Goal: Check status: Check status

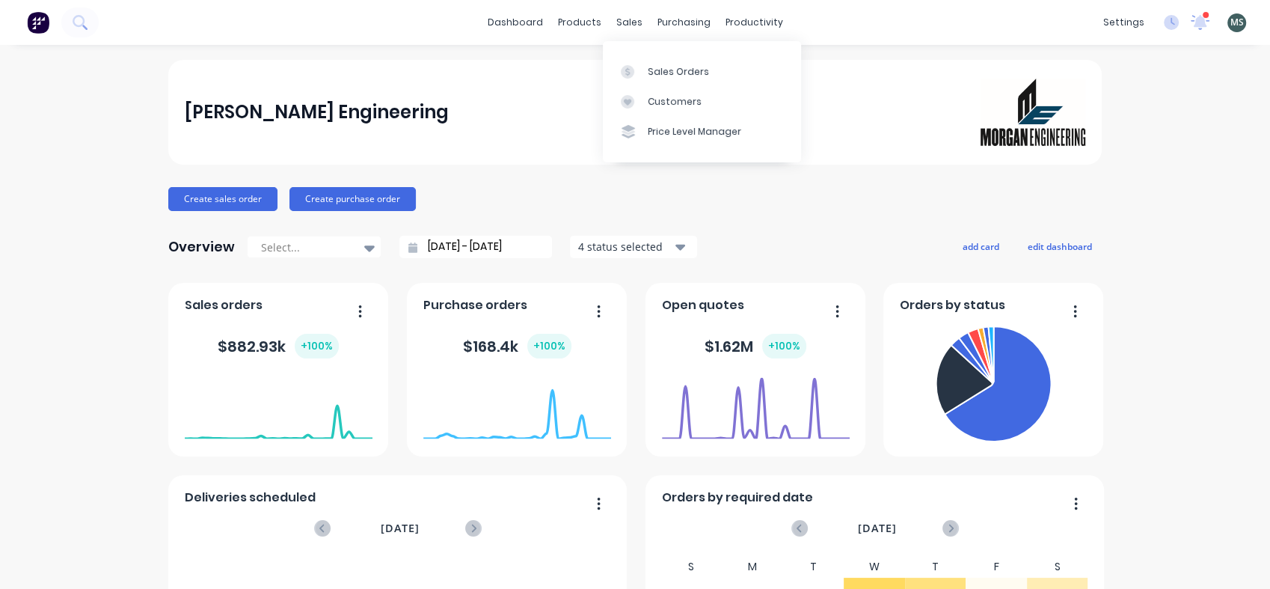
click at [670, 77] on div "Sales Orders" at bounding box center [678, 71] width 61 height 13
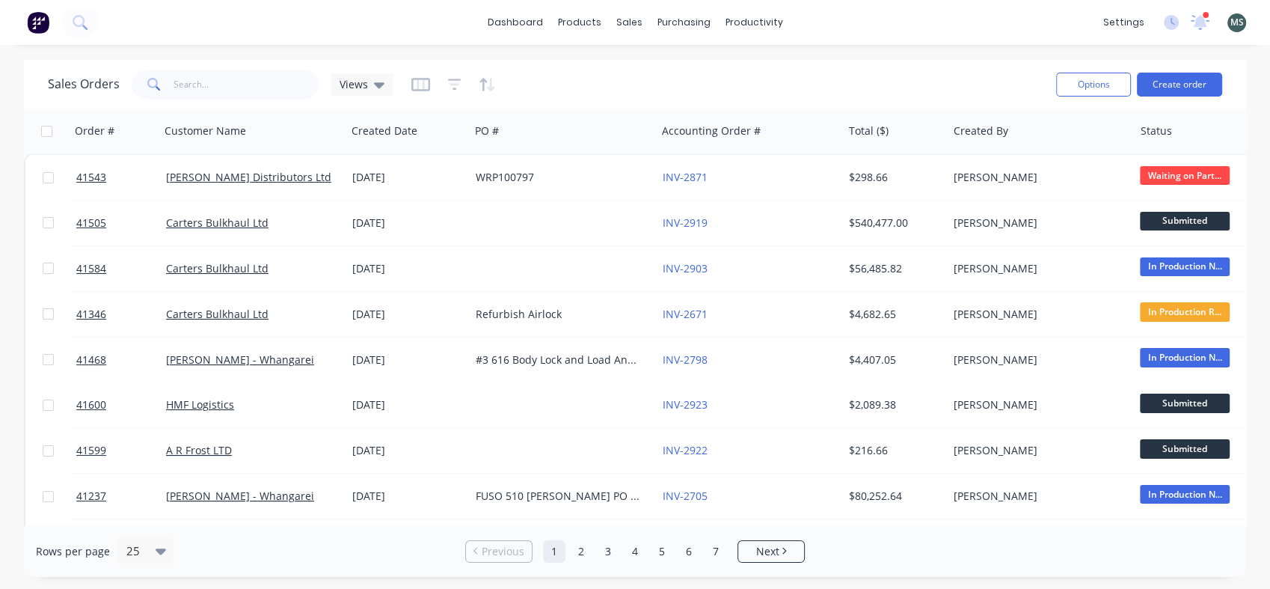
click at [85, 24] on icon at bounding box center [80, 22] width 14 height 14
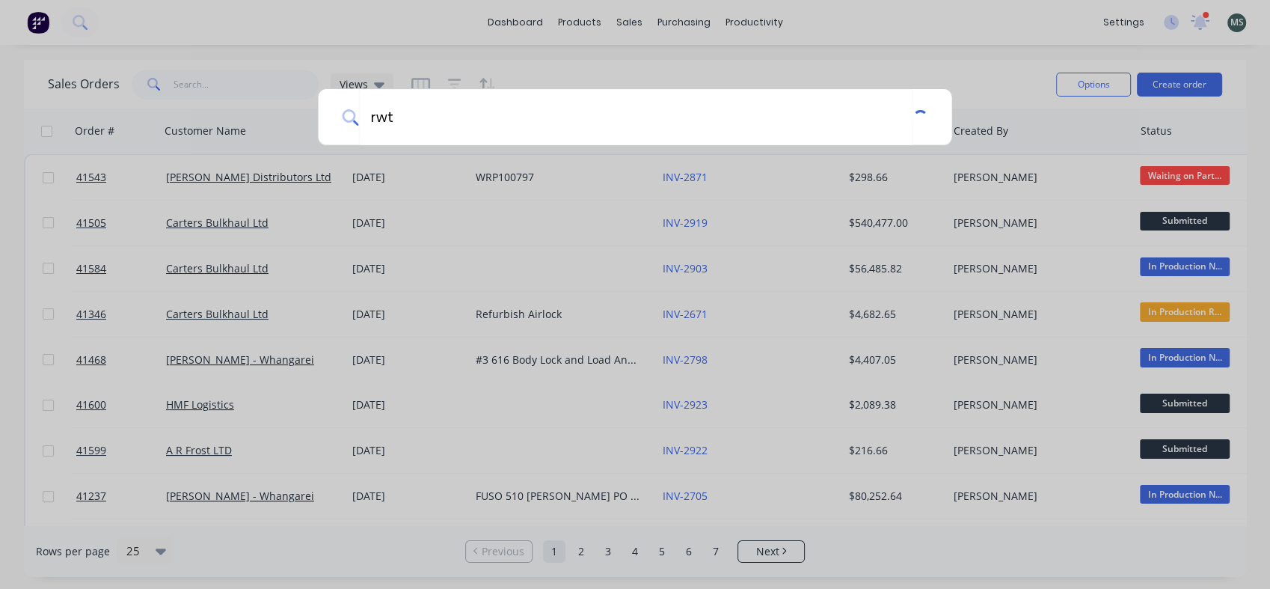
type input "rwt"
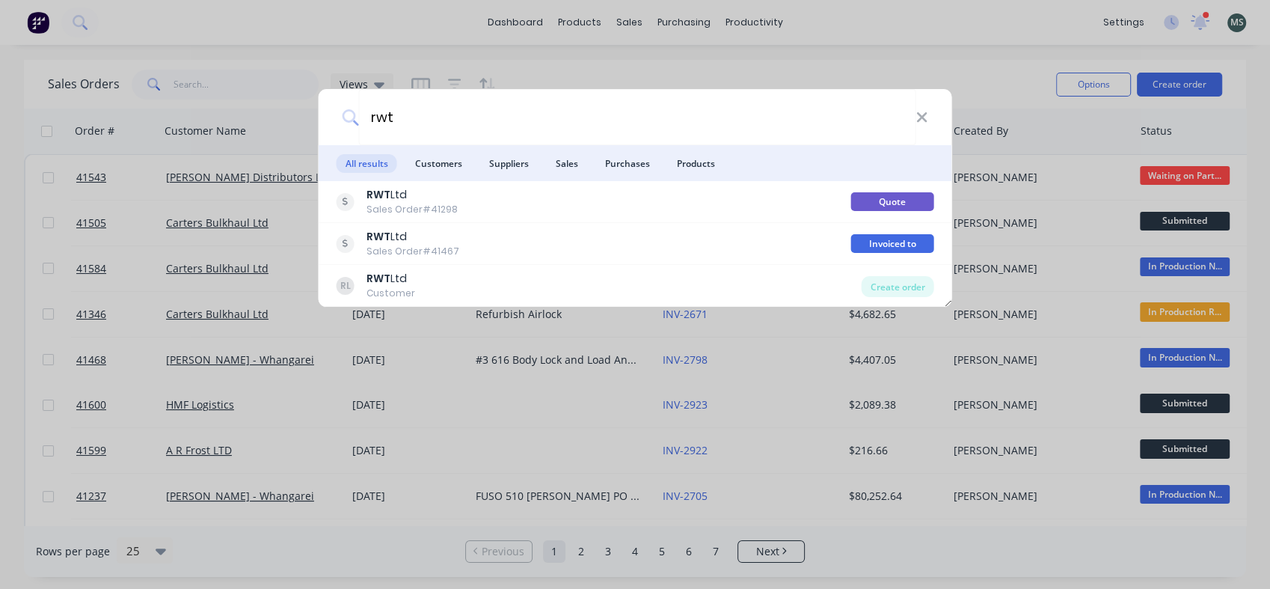
click at [386, 238] on b "RWT" at bounding box center [379, 236] width 24 height 15
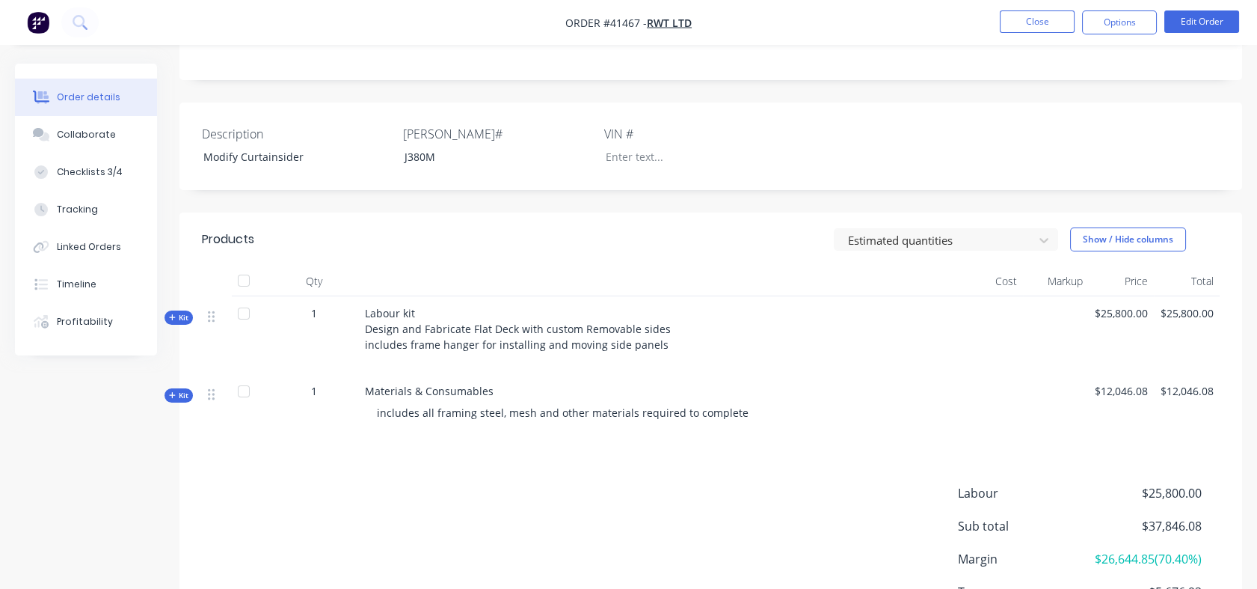
scroll to position [344, 0]
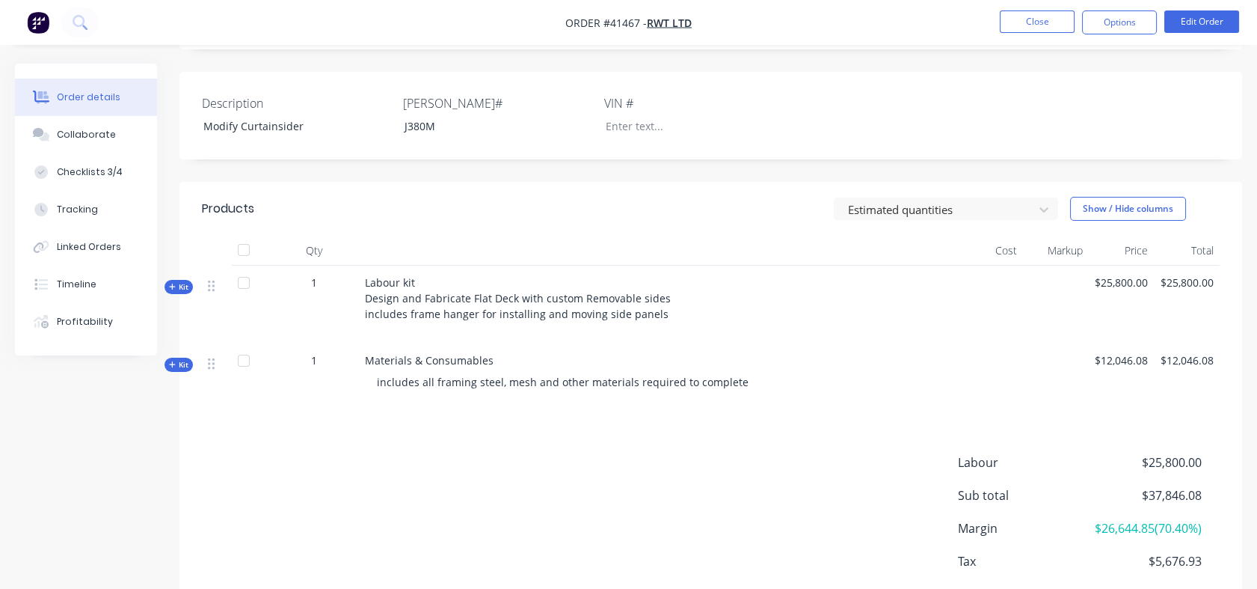
click at [182, 280] on button "Kit" at bounding box center [179, 287] width 28 height 14
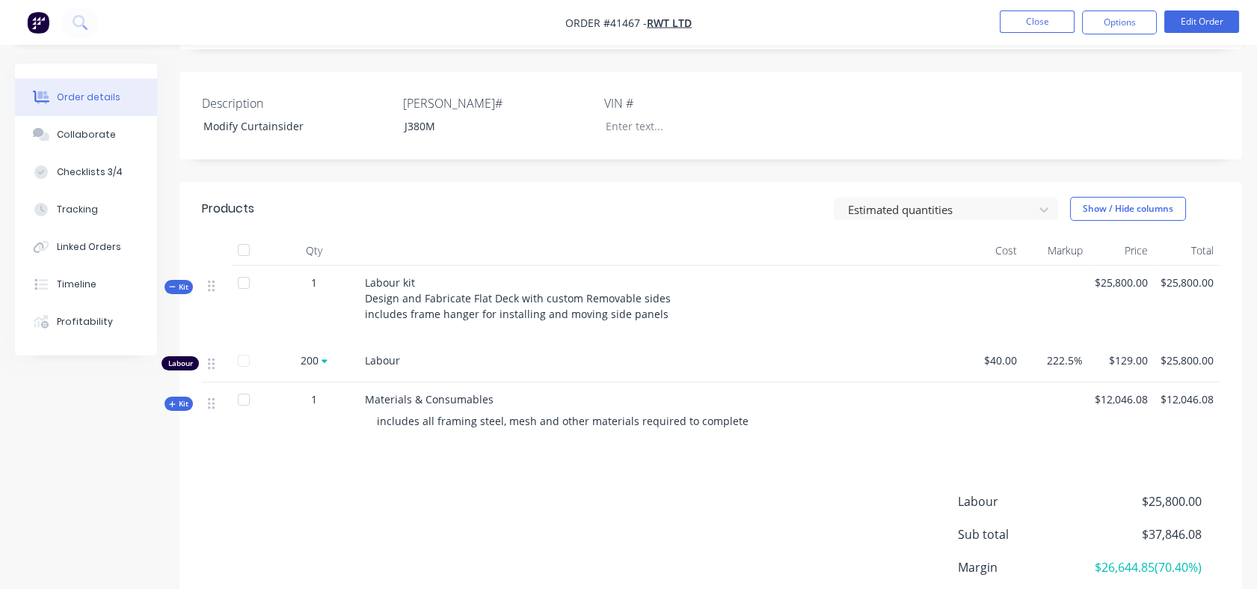
click at [182, 280] on button "Kit" at bounding box center [179, 287] width 28 height 14
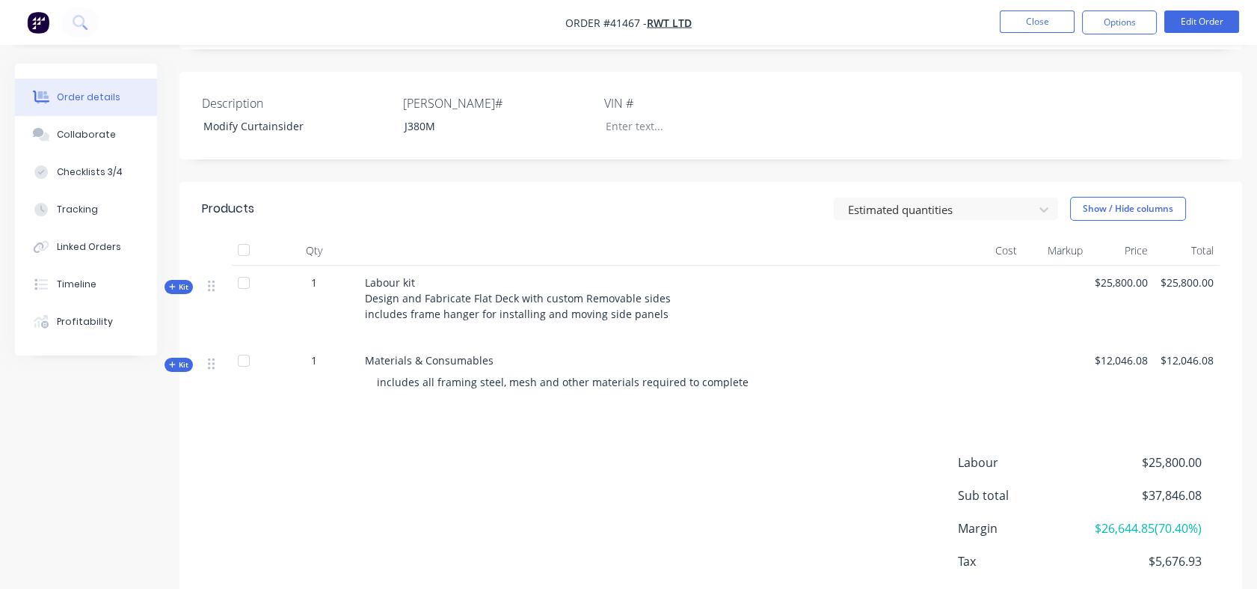
click at [188, 358] on button "Kit" at bounding box center [179, 365] width 28 height 14
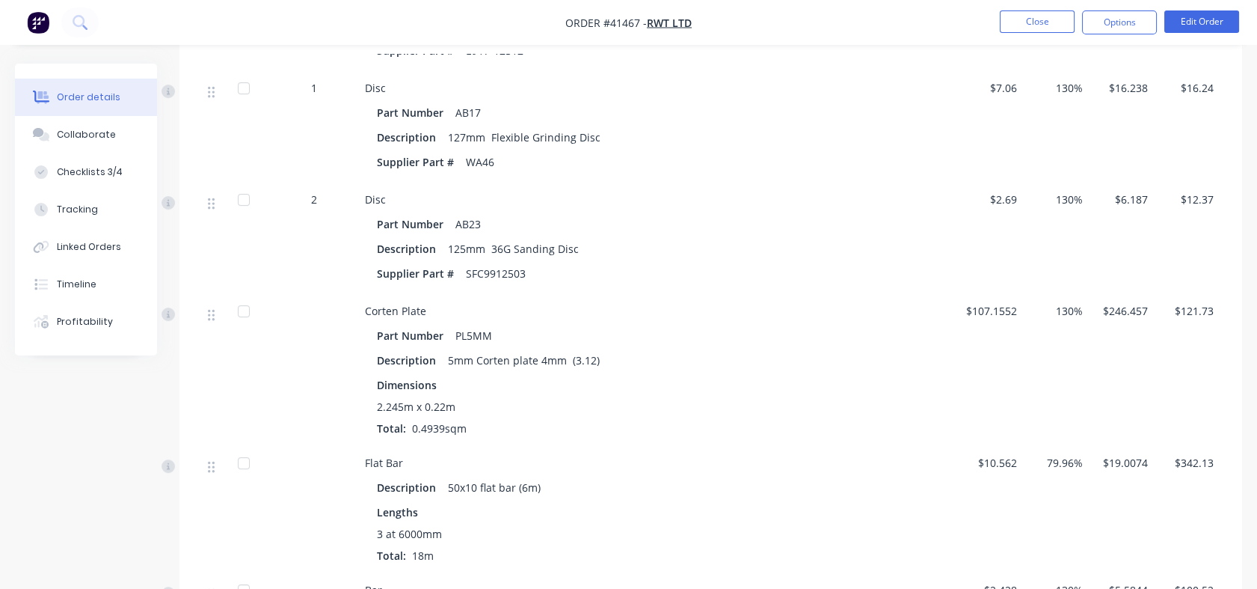
scroll to position [988, 0]
